Goal: Navigation & Orientation: Find specific page/section

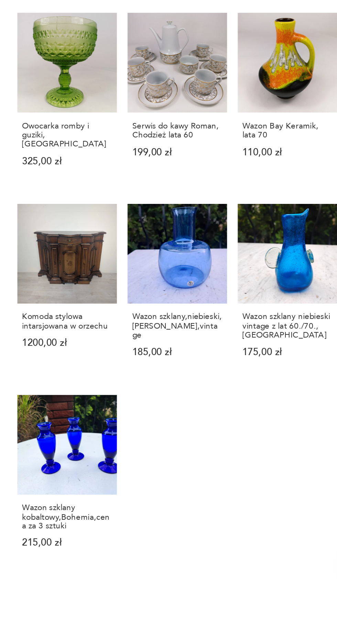
scroll to position [243, 0]
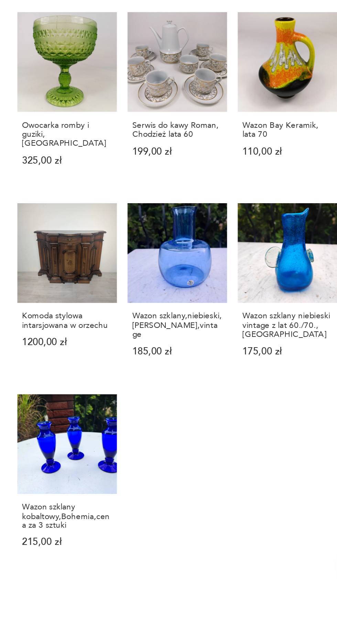
click at [172, 630] on button "2" at bounding box center [174, 642] width 11 height 11
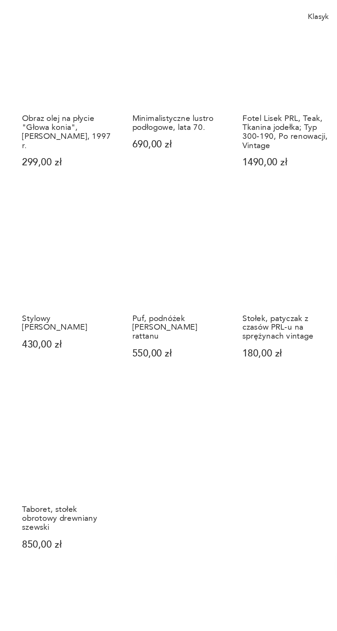
scroll to position [231, 0]
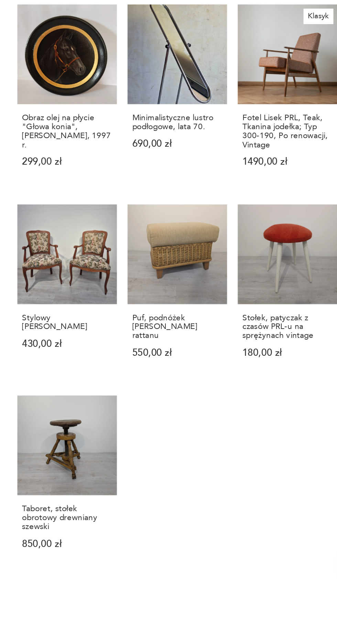
click at [186, 630] on button "3" at bounding box center [188, 642] width 11 height 11
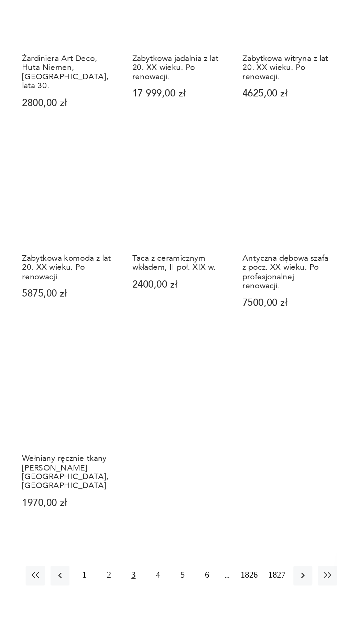
scroll to position [271, 0]
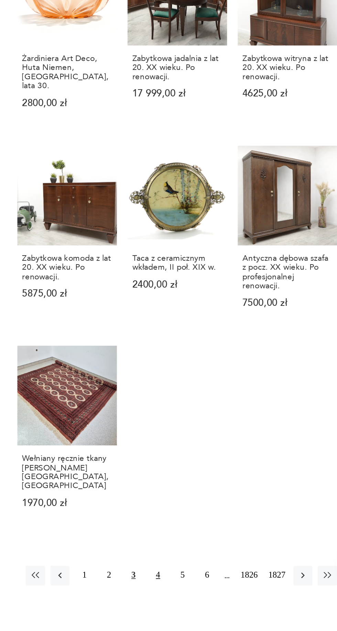
click at [200, 614] on button "4" at bounding box center [202, 619] width 11 height 11
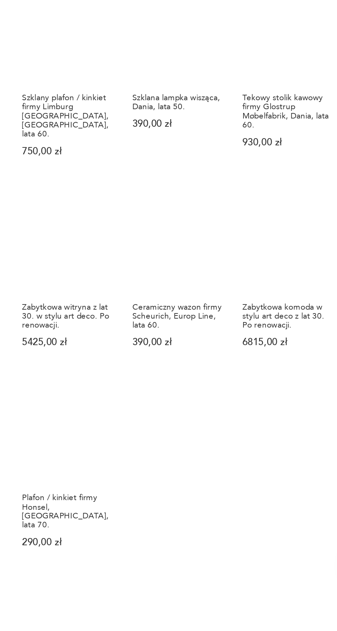
scroll to position [270, 0]
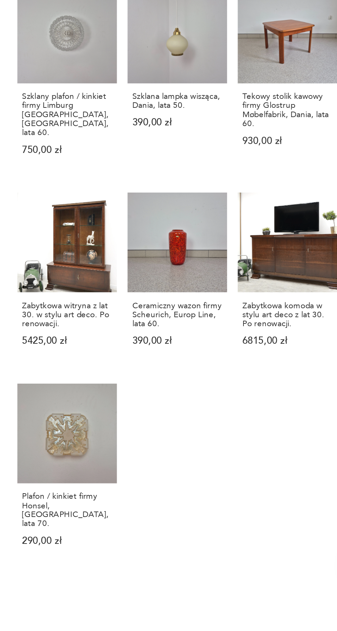
click at [216, 630] on button "5" at bounding box center [217, 641] width 11 height 11
